Goal: Find specific page/section: Find specific page/section

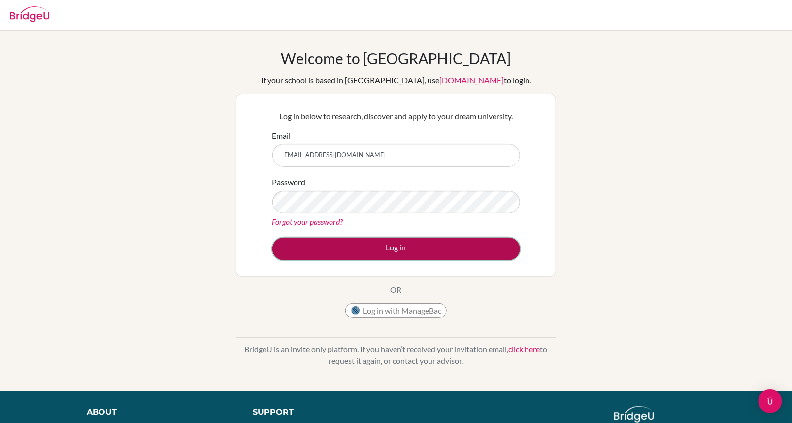
click at [360, 246] on button "Log in" at bounding box center [397, 249] width 248 height 23
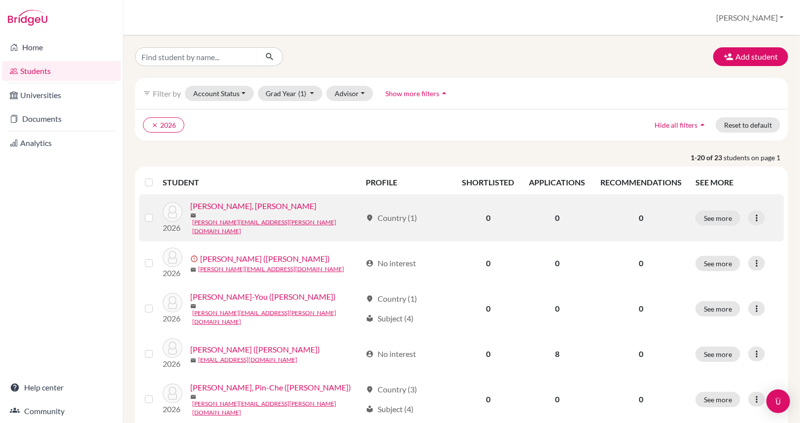
click at [215, 211] on link "Ben, Dylan" at bounding box center [253, 206] width 126 height 12
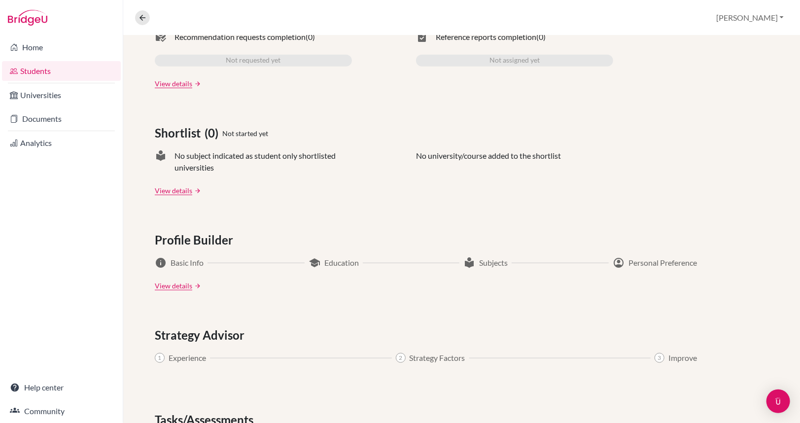
scroll to position [295, 0]
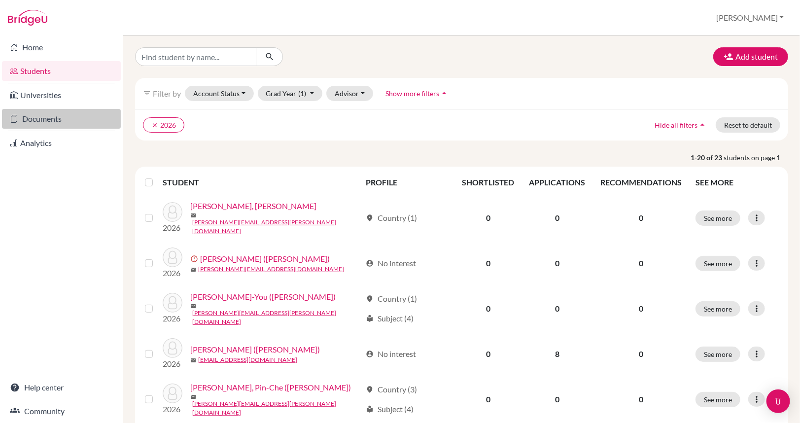
click at [49, 115] on link "Documents" at bounding box center [61, 119] width 119 height 20
